Goal: Information Seeking & Learning: Find specific fact

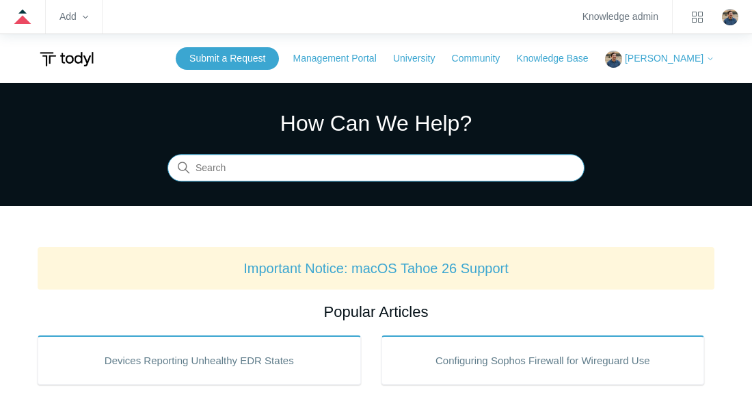
click at [266, 181] on input "Search" at bounding box center [376, 168] width 417 height 27
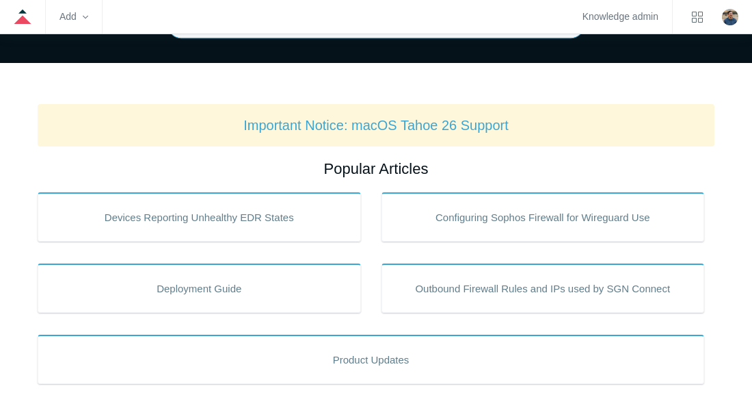
scroll to position [150, 0]
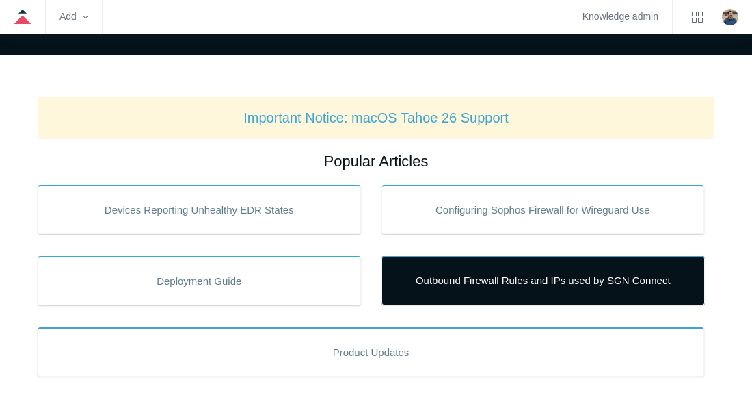
click at [441, 283] on link "Outbound Firewall Rules and IPs used by SGN Connect" at bounding box center [544, 280] width 324 height 49
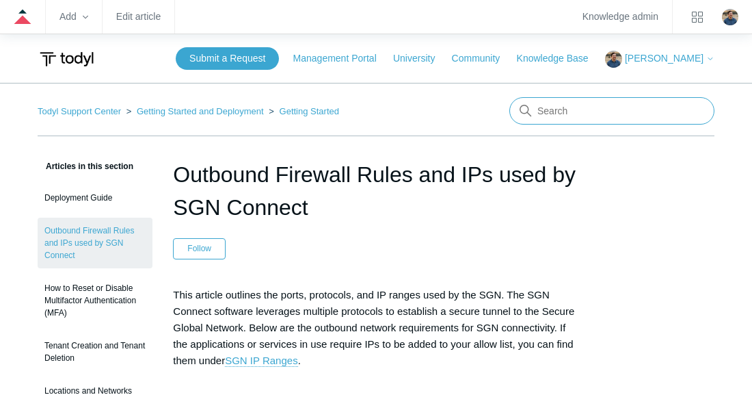
click at [533, 110] on input "Search" at bounding box center [612, 110] width 205 height 27
type input "troubleshooting"
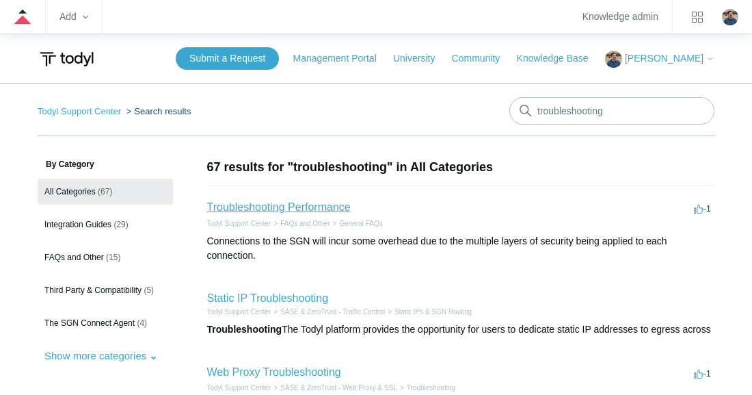
click at [313, 204] on link "Troubleshooting Performance" at bounding box center [279, 207] width 144 height 12
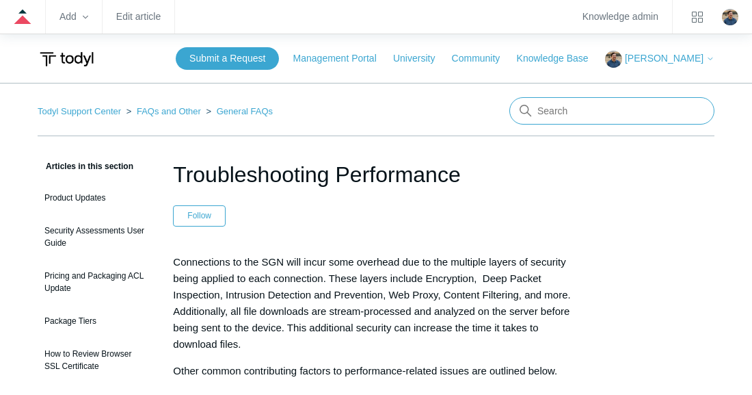
click at [574, 111] on input "Search" at bounding box center [612, 110] width 205 height 27
type input "traditional firewalls"
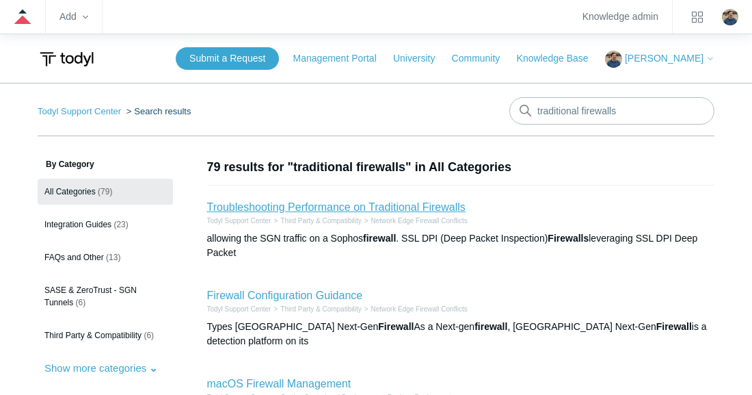
click at [371, 213] on link "Troubleshooting Performance on Traditional Firewalls" at bounding box center [336, 207] width 259 height 12
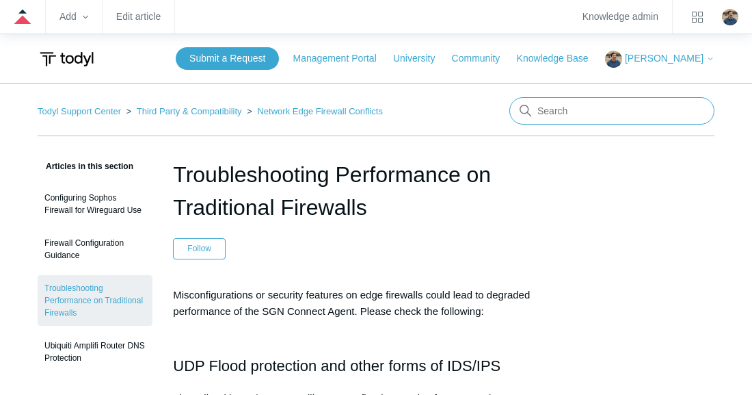
click at [569, 114] on input "Search" at bounding box center [612, 110] width 205 height 27
type input "error codes"
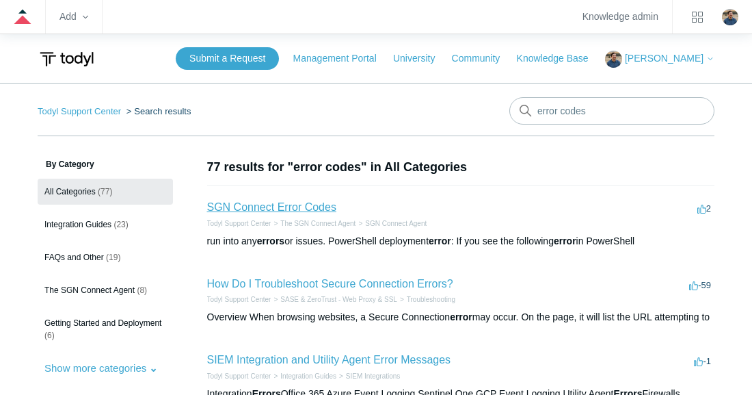
click at [280, 208] on link "SGN Connect Error Codes" at bounding box center [271, 207] width 129 height 12
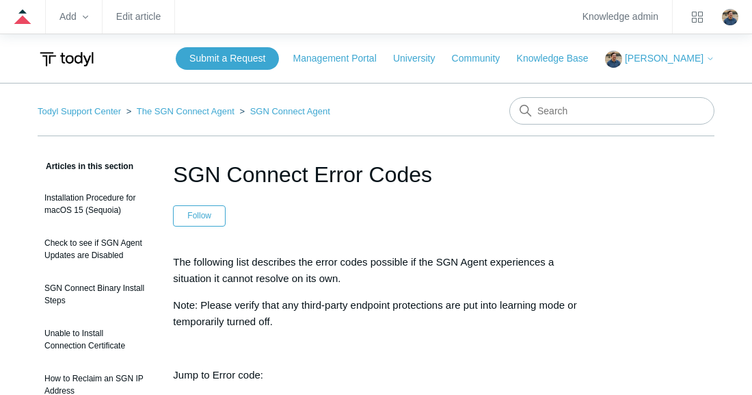
scroll to position [187, 0]
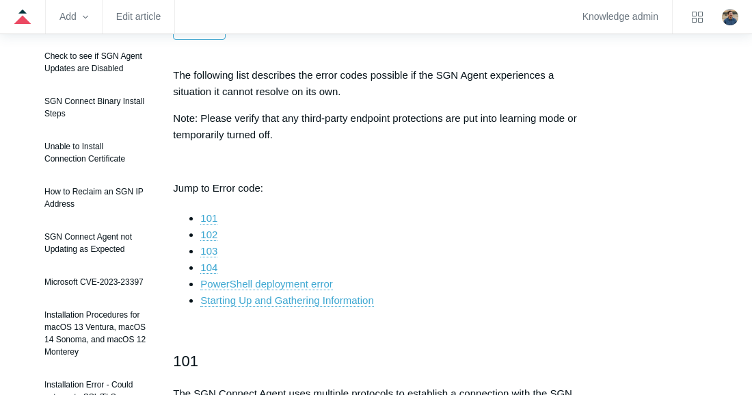
click at [213, 224] on li "101" at bounding box center [389, 218] width 378 height 16
click at [210, 232] on link "102" at bounding box center [208, 234] width 17 height 12
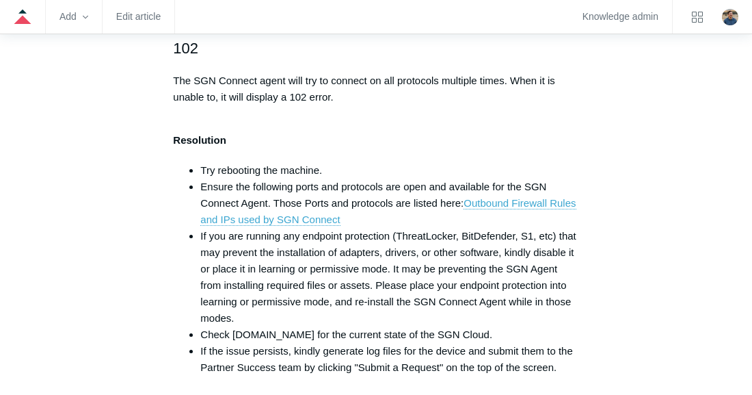
scroll to position [916, 0]
